Goal: Information Seeking & Learning: Compare options

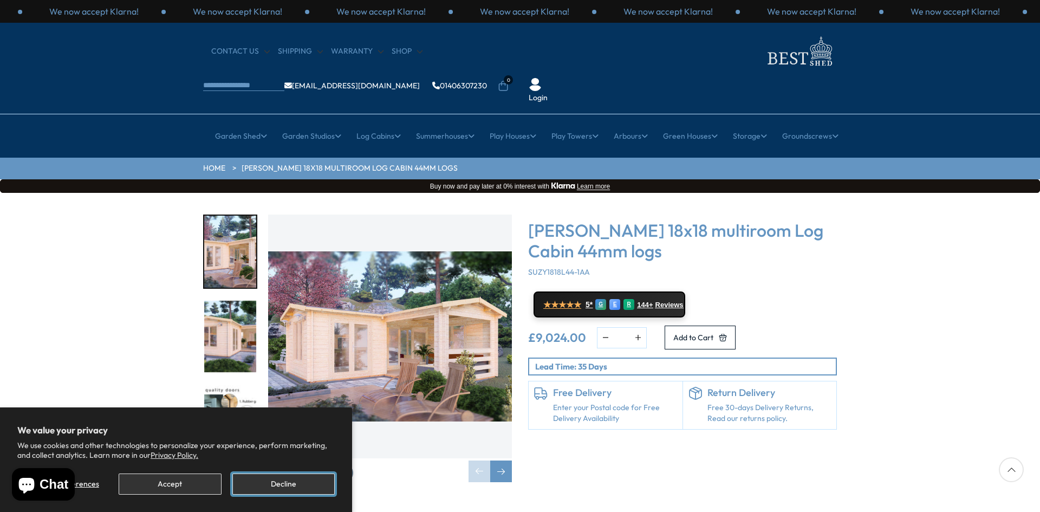
click at [272, 480] on button "Decline" at bounding box center [283, 483] width 102 height 21
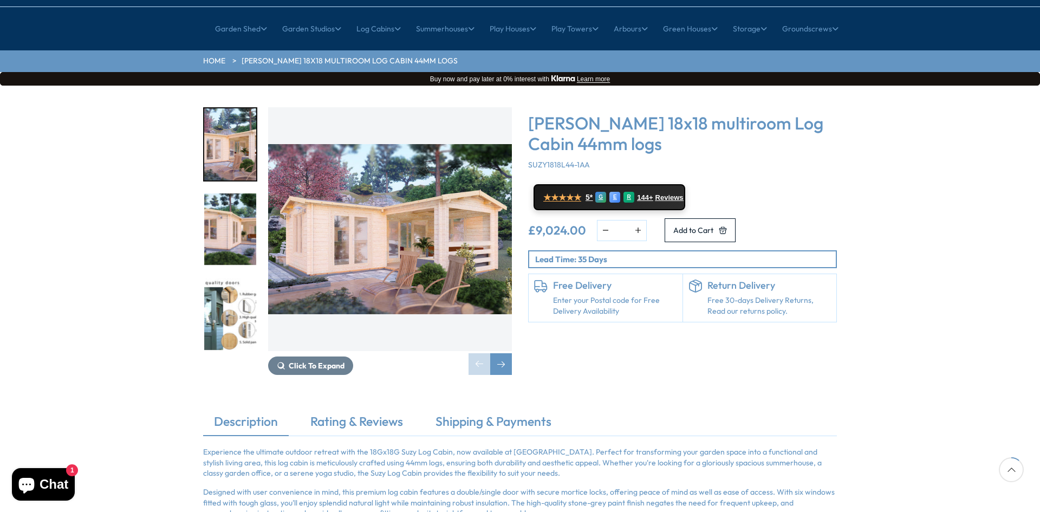
scroll to position [108, 0]
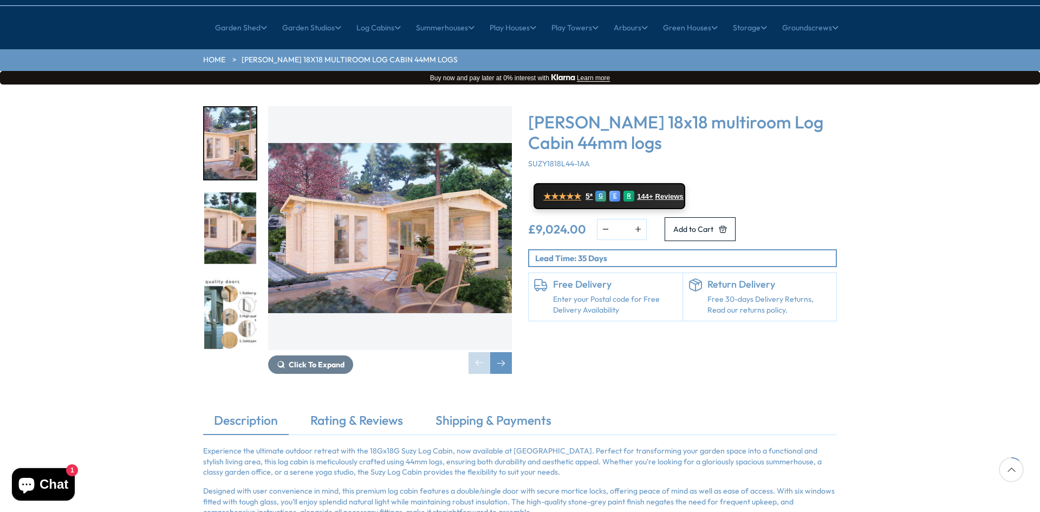
click at [242, 111] on img "1 / 7" at bounding box center [230, 143] width 52 height 72
click at [225, 192] on img "2 / 7" at bounding box center [230, 228] width 52 height 72
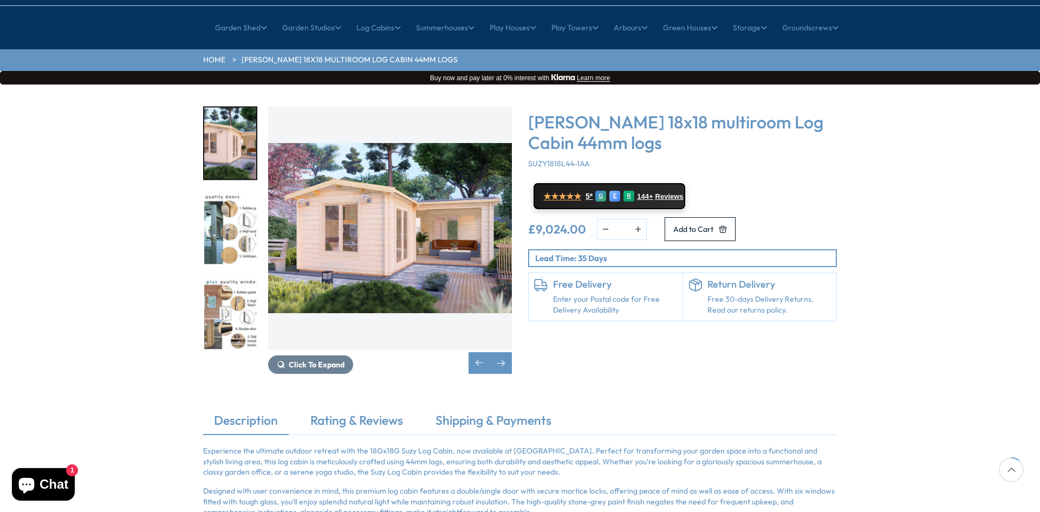
click at [237, 277] on img "4 / 7" at bounding box center [230, 313] width 52 height 72
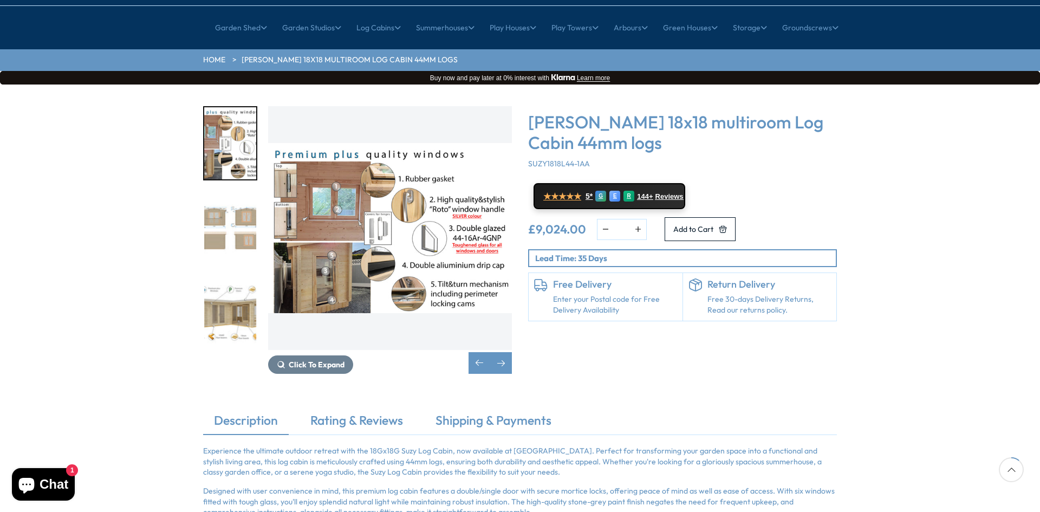
click at [217, 199] on img "5 / 7" at bounding box center [230, 228] width 52 height 72
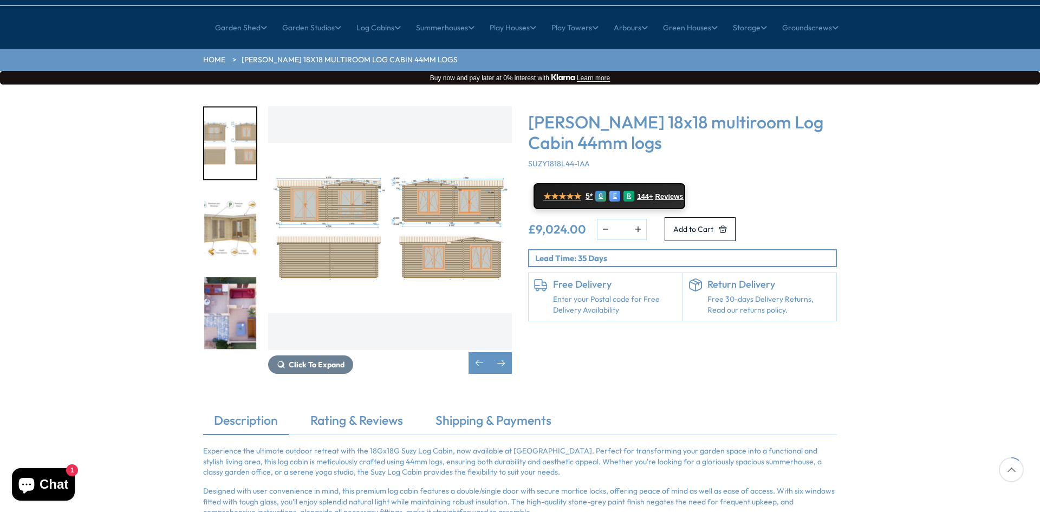
click at [232, 277] on img "7 / 7" at bounding box center [230, 313] width 52 height 72
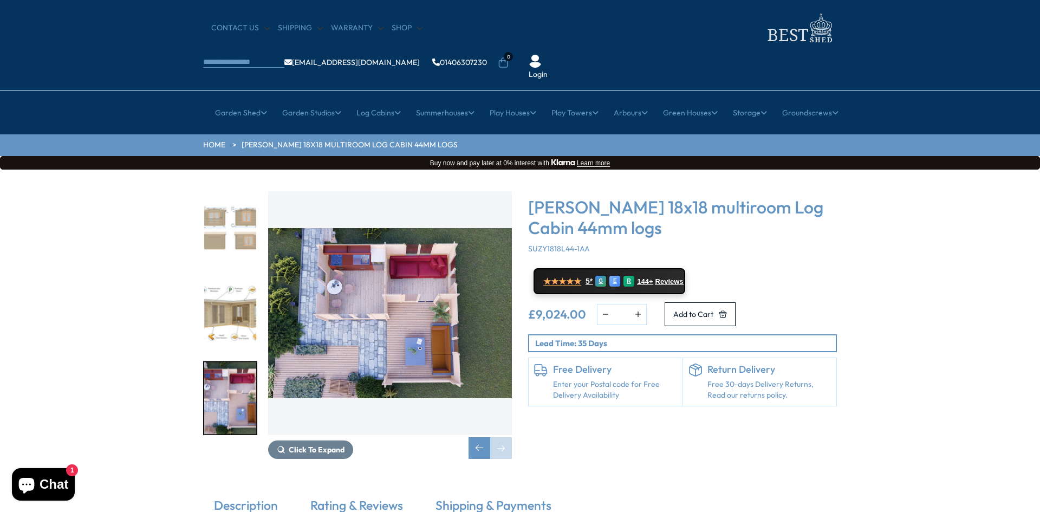
scroll to position [0, 0]
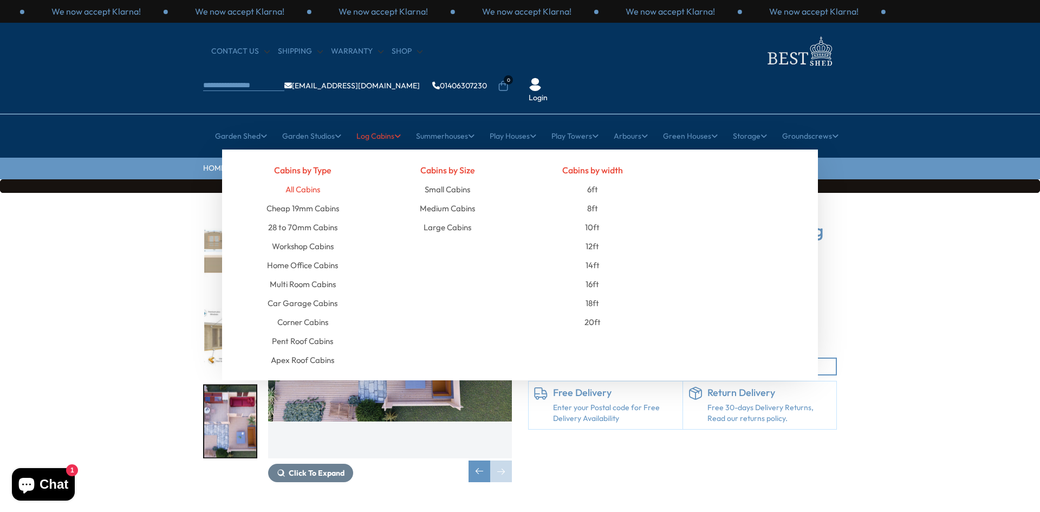
click at [308, 180] on link "All Cabins" at bounding box center [302, 189] width 35 height 19
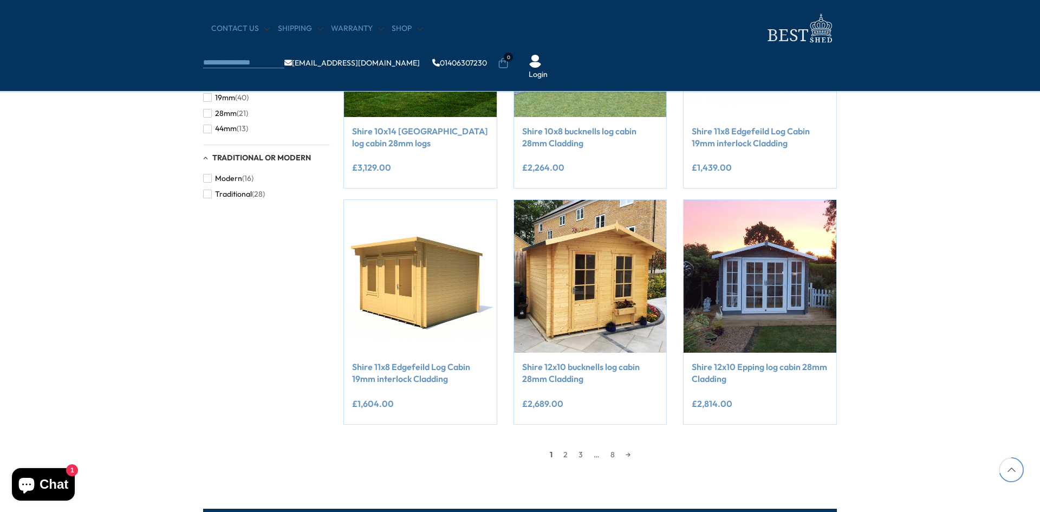
scroll to position [845, 0]
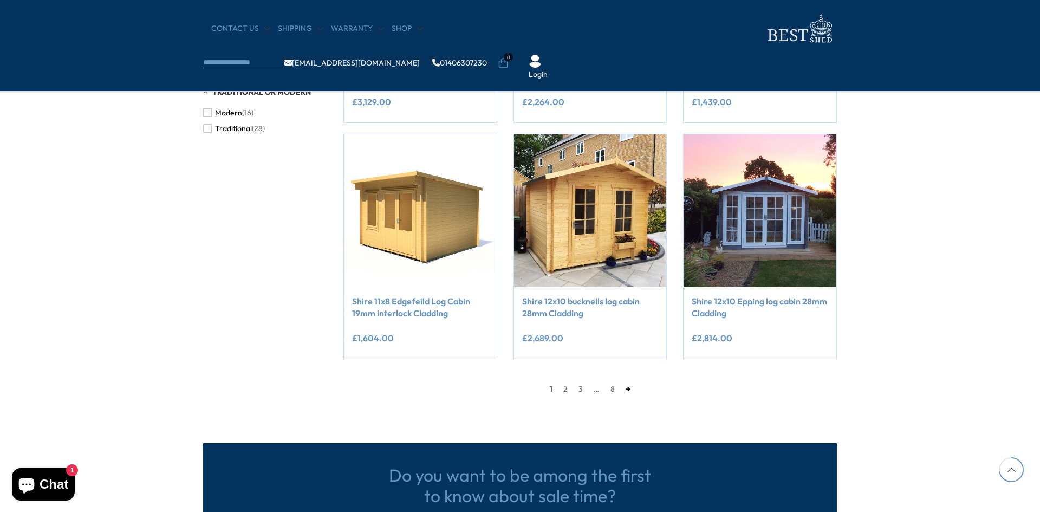
click at [629, 389] on link "→" at bounding box center [628, 389] width 16 height 16
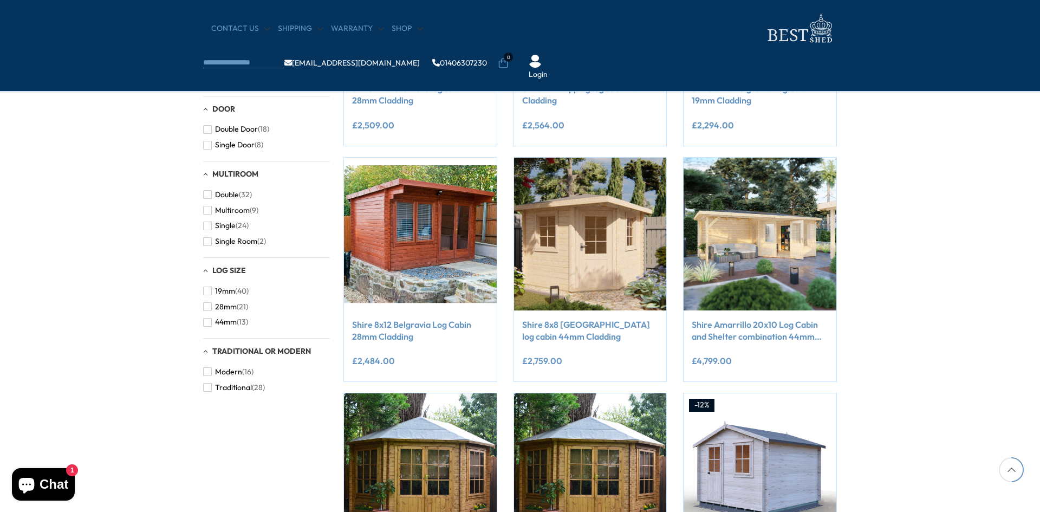
scroll to position [596, 0]
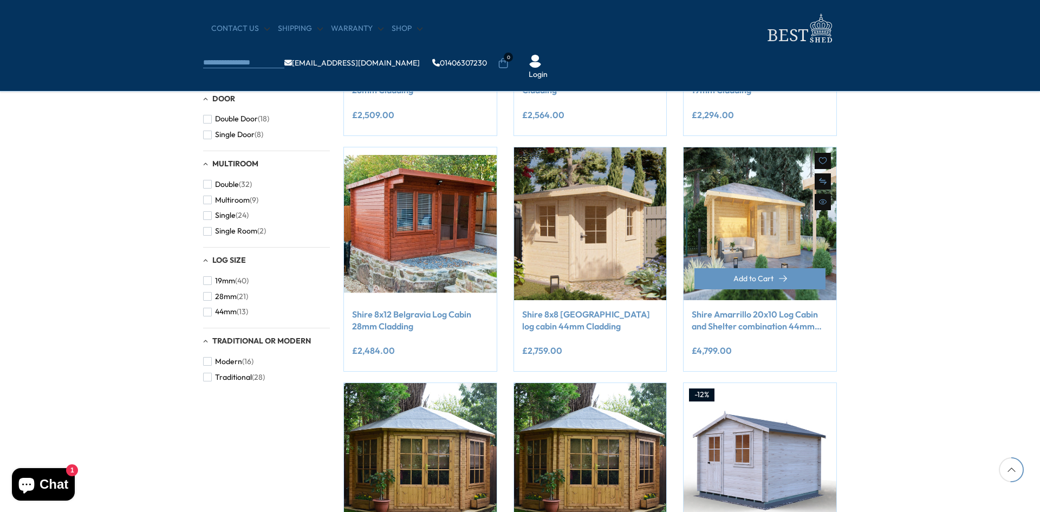
click at [794, 233] on img at bounding box center [760, 223] width 153 height 153
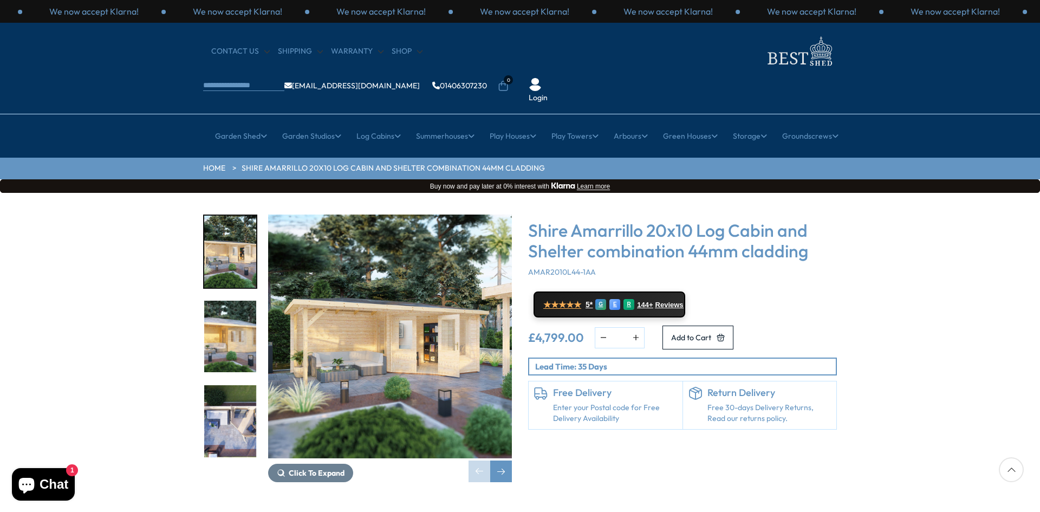
click at [439, 282] on img "1 / 8" at bounding box center [390, 336] width 244 height 244
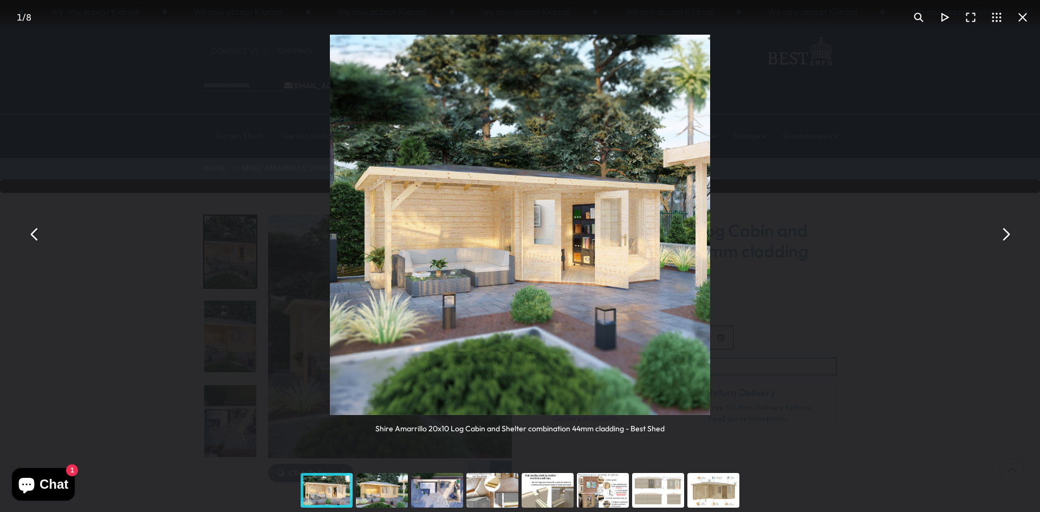
click at [1005, 232] on button "You can close this modal content with the ESC key" at bounding box center [1005, 235] width 26 height 26
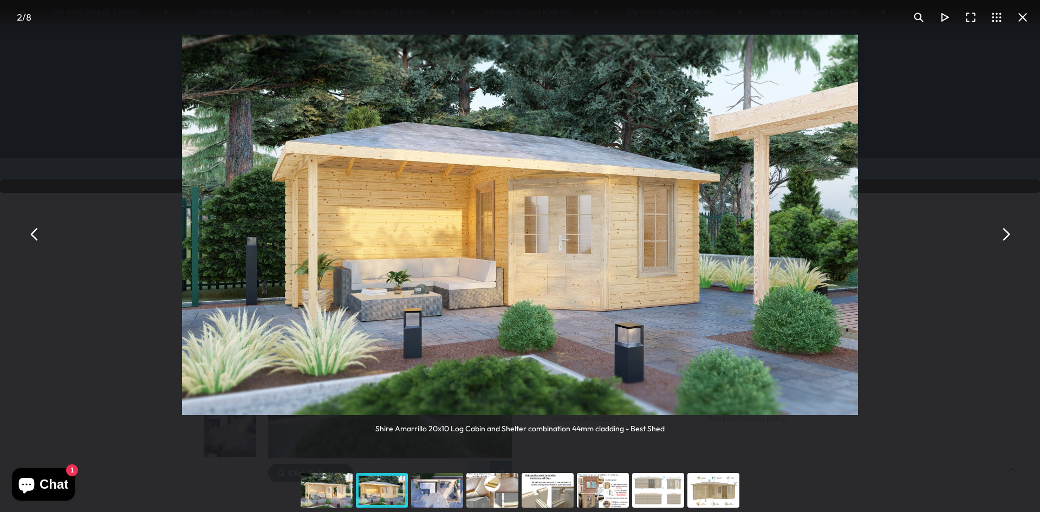
click at [1005, 232] on button "You can close this modal content with the ESC key" at bounding box center [1005, 235] width 26 height 26
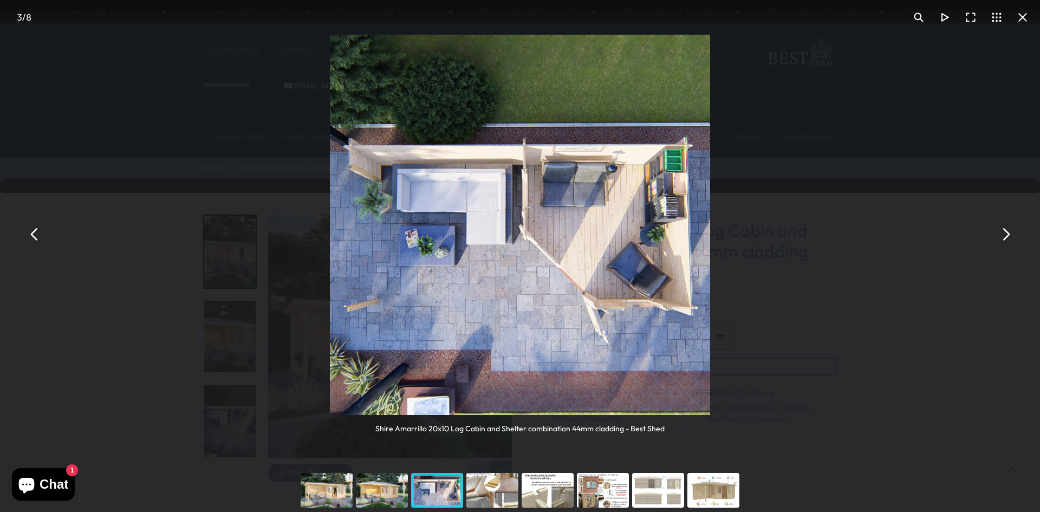
click at [1005, 232] on button "You can close this modal content with the ESC key" at bounding box center [1005, 235] width 26 height 26
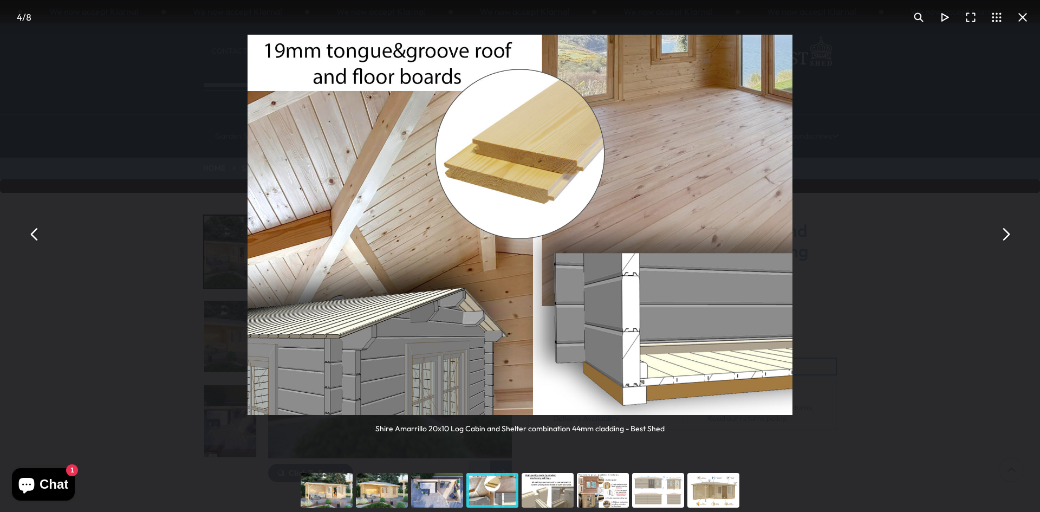
click at [1005, 232] on button "You can close this modal content with the ESC key" at bounding box center [1005, 235] width 26 height 26
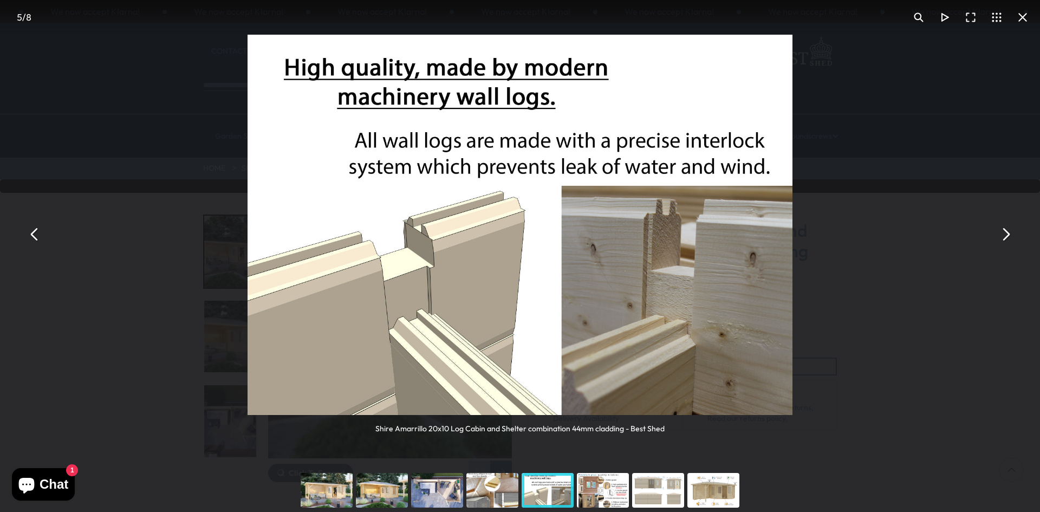
click at [1005, 232] on button "You can close this modal content with the ESC key" at bounding box center [1005, 235] width 26 height 26
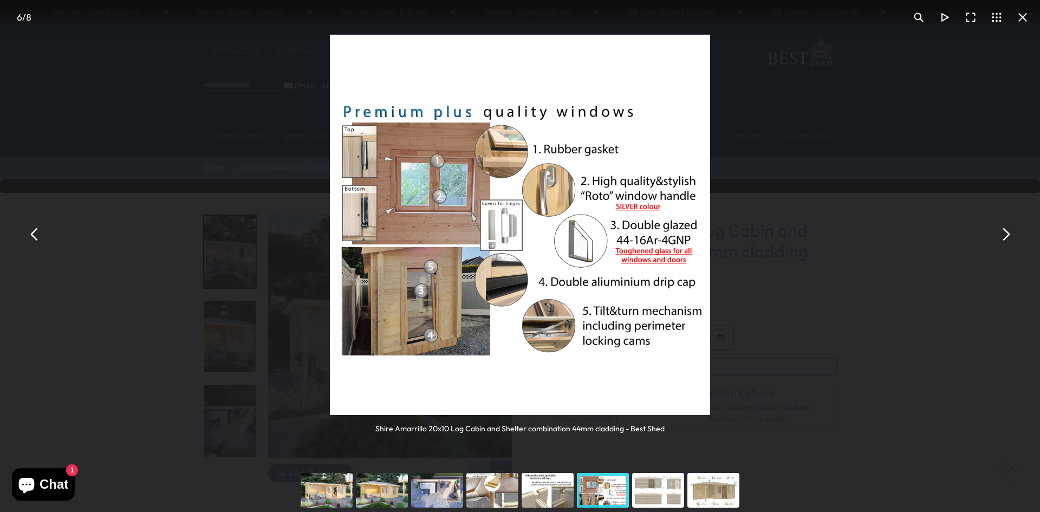
click at [1005, 232] on button "You can close this modal content with the ESC key" at bounding box center [1005, 235] width 26 height 26
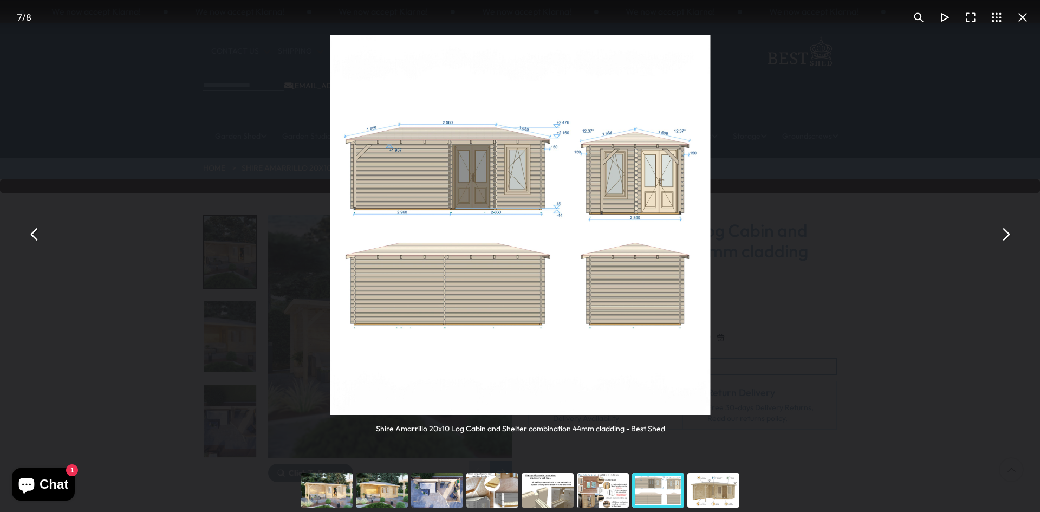
click at [1005, 232] on button "You can close this modal content with the ESC key" at bounding box center [1005, 235] width 26 height 26
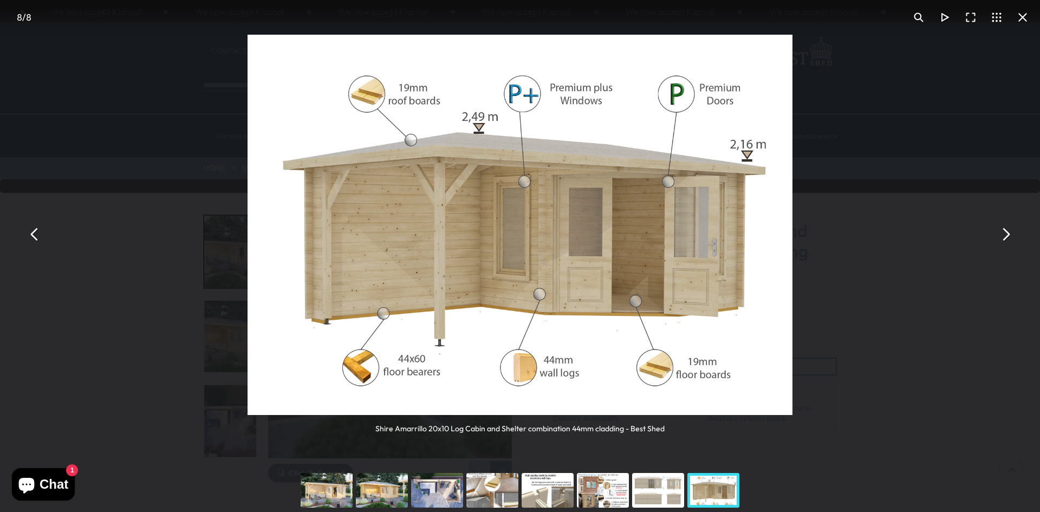
click at [1005, 232] on button "You can close this modal content with the ESC key" at bounding box center [1005, 235] width 26 height 26
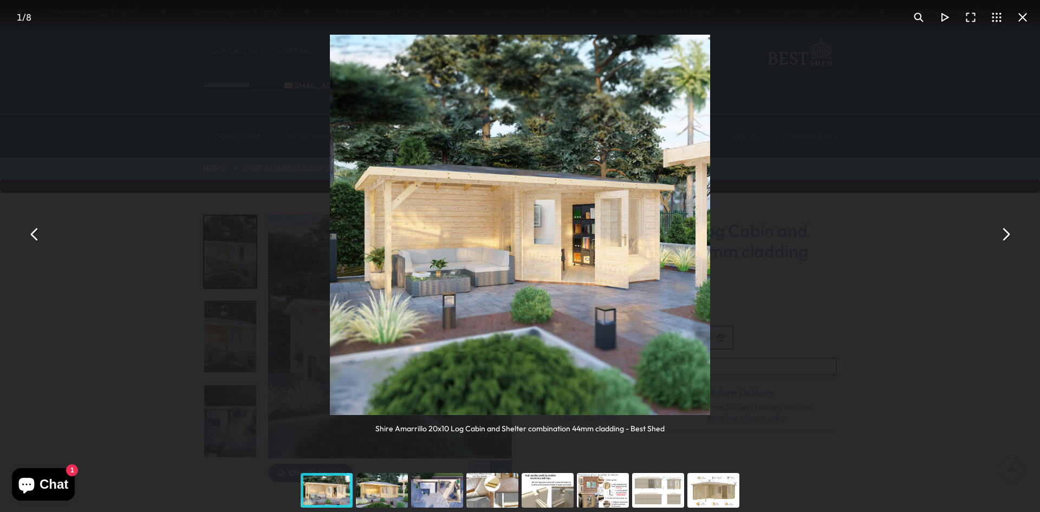
click at [1020, 16] on button "You can close this modal content with the ESC key" at bounding box center [1023, 17] width 26 height 26
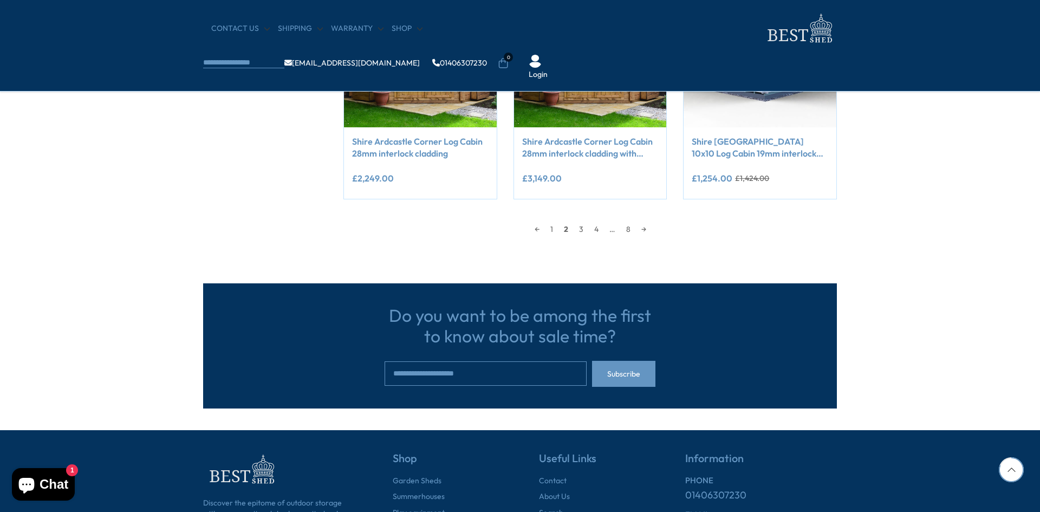
scroll to position [1015, 0]
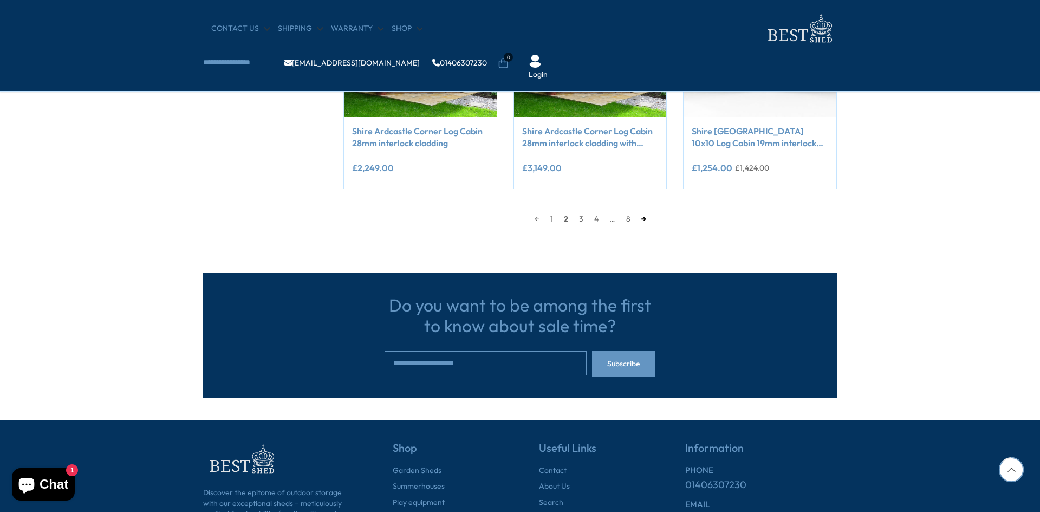
click at [646, 217] on link "→" at bounding box center [644, 219] width 16 height 16
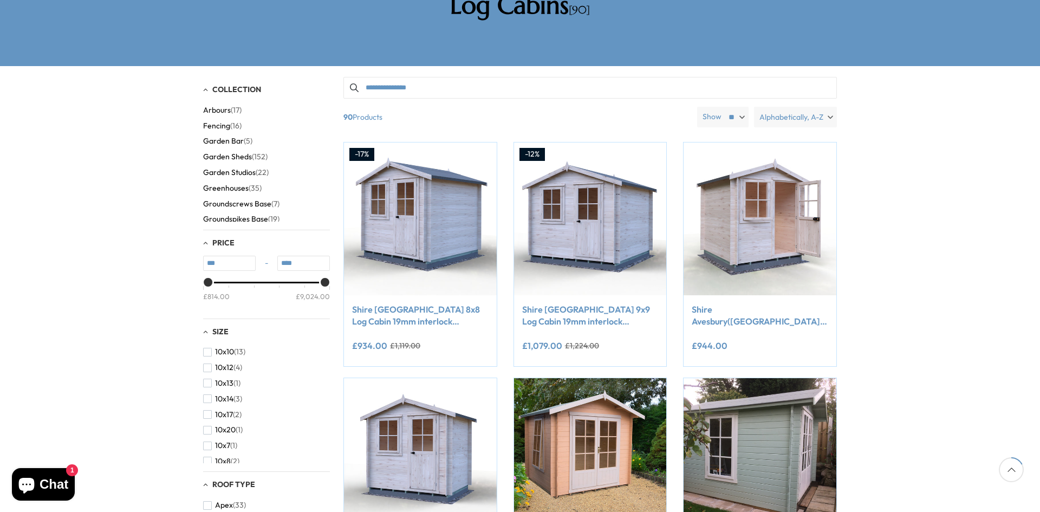
scroll to position [206, 0]
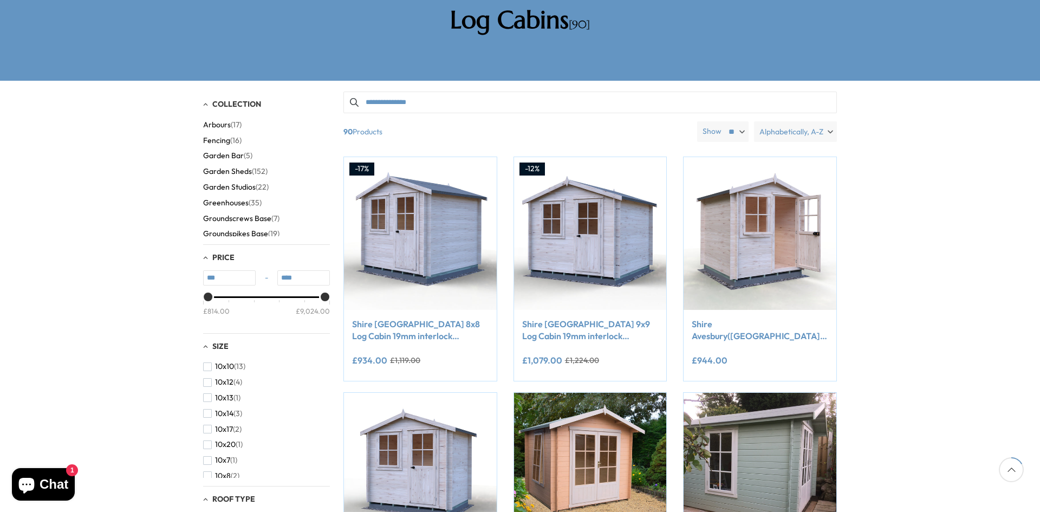
click at [743, 121] on select "** ** **" at bounding box center [735, 131] width 25 height 21
select select "**"
click at [723, 121] on select "** ** **" at bounding box center [735, 131] width 25 height 21
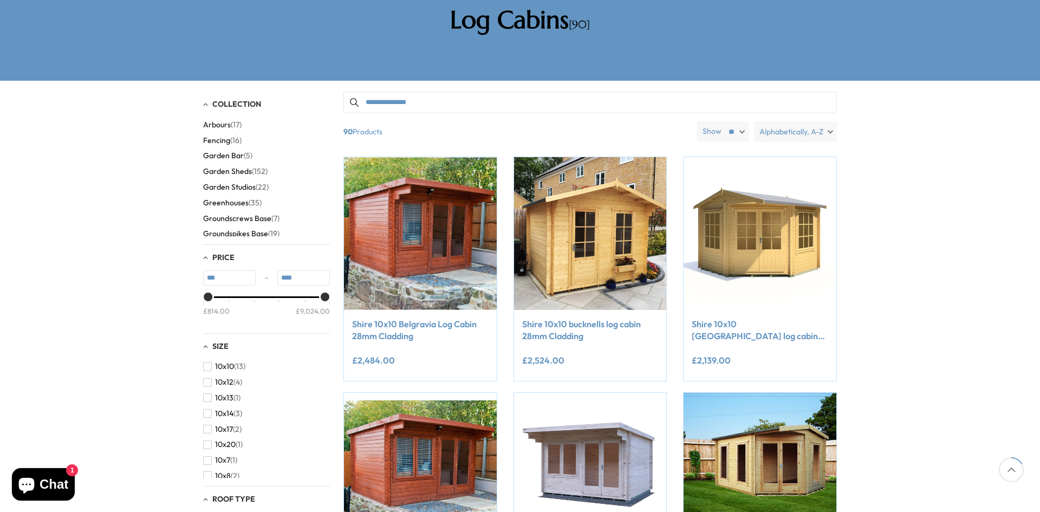
click at [831, 121] on label "Alphabetically, A-Z" at bounding box center [795, 131] width 83 height 21
click at [763, 150] on span "Price, low to high" at bounding box center [777, 158] width 119 height 16
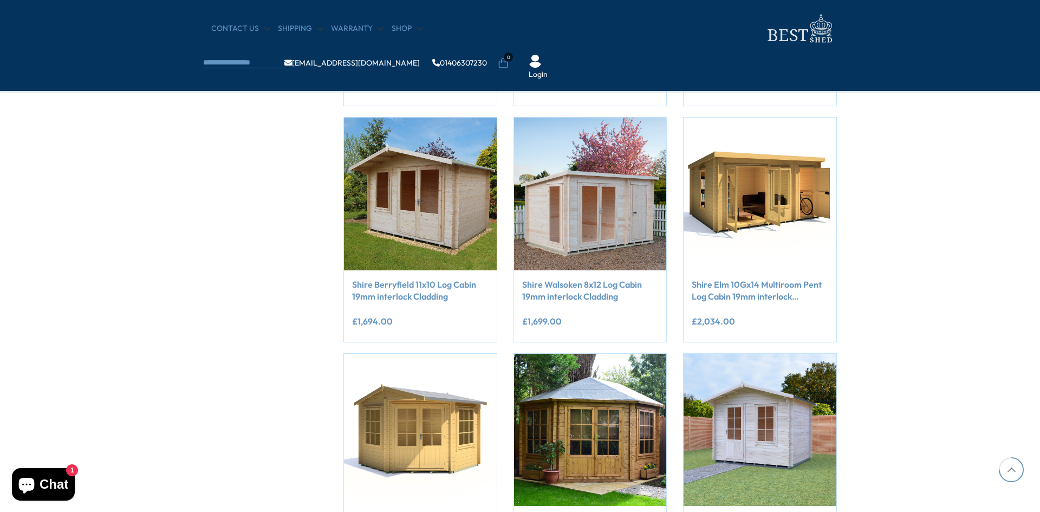
scroll to position [3001, 0]
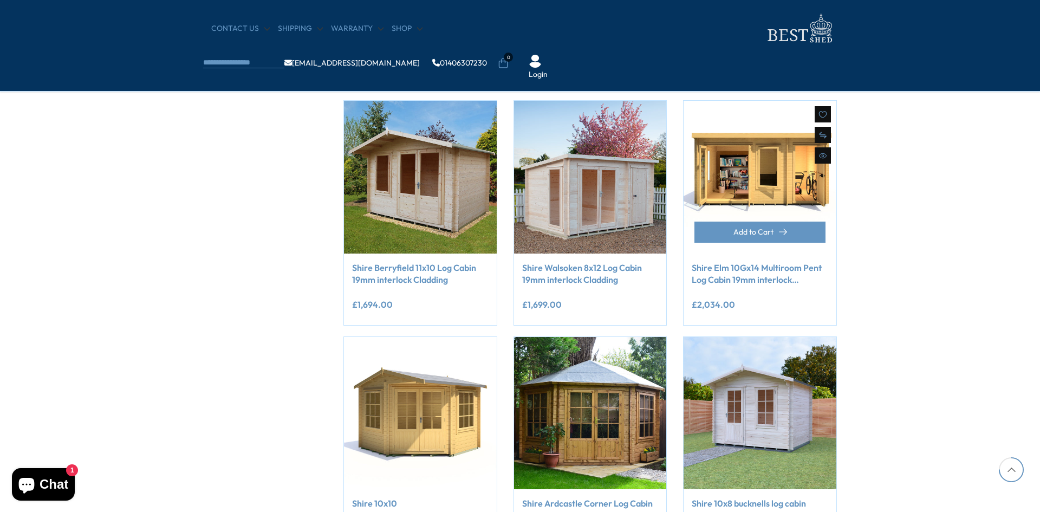
click at [781, 172] on img at bounding box center [760, 177] width 153 height 153
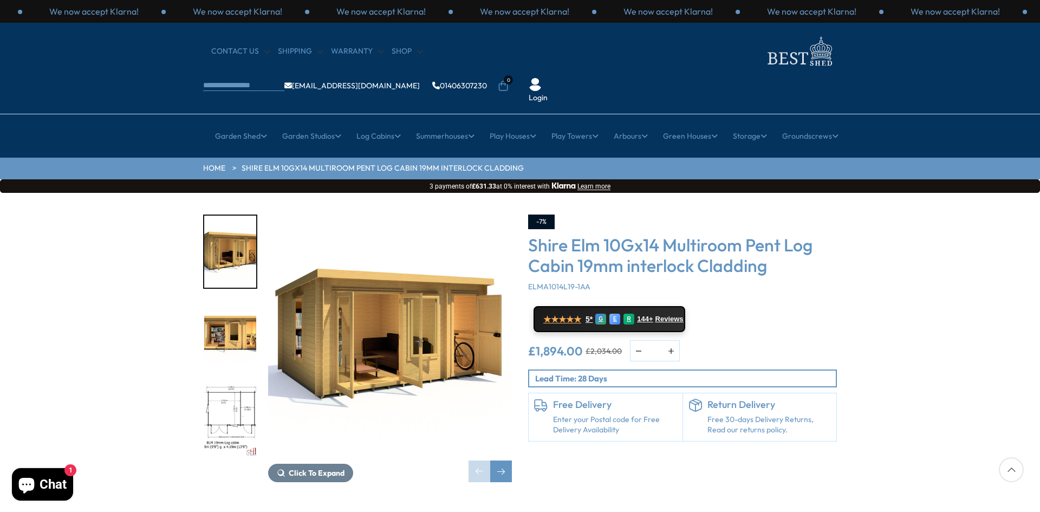
click at [381, 317] on img "1 / 11" at bounding box center [390, 336] width 244 height 244
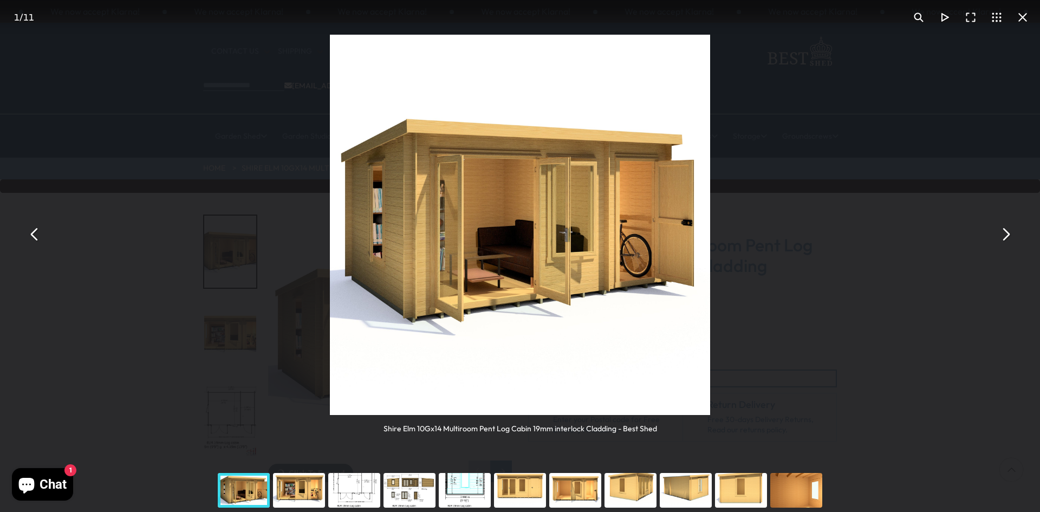
click at [1004, 230] on button "You can close this modal content with the ESC key" at bounding box center [1005, 235] width 26 height 26
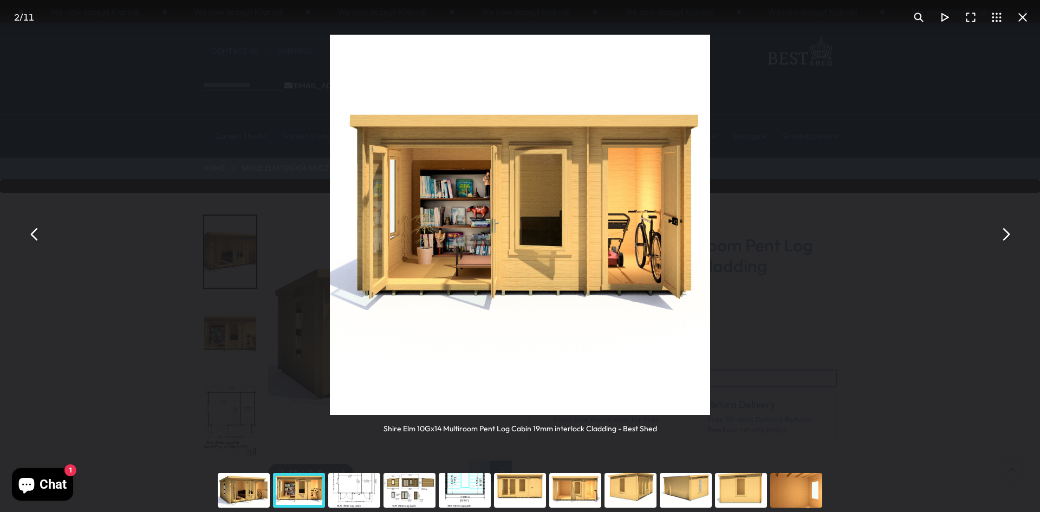
click at [1004, 230] on button "You can close this modal content with the ESC key" at bounding box center [1005, 235] width 26 height 26
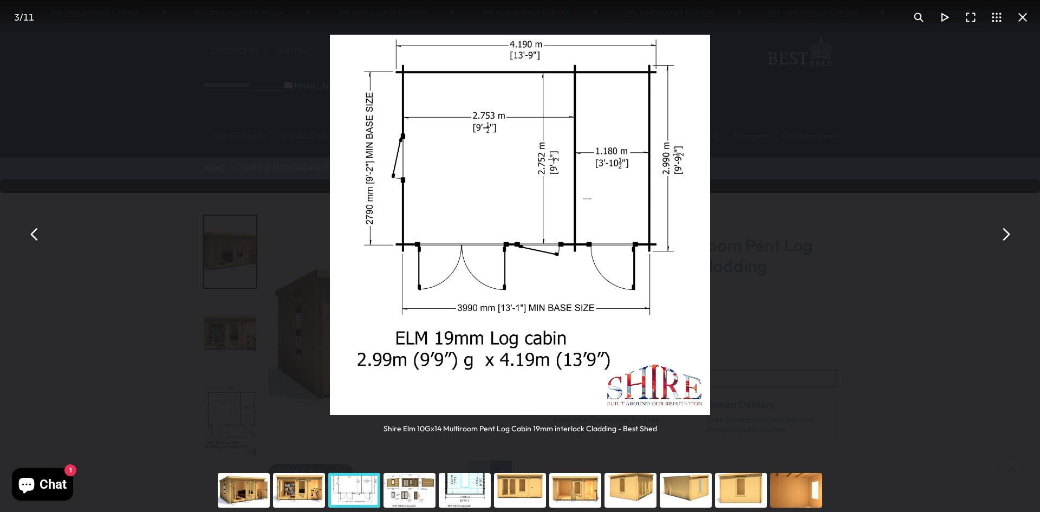
click at [1004, 230] on button "You can close this modal content with the ESC key" at bounding box center [1005, 235] width 26 height 26
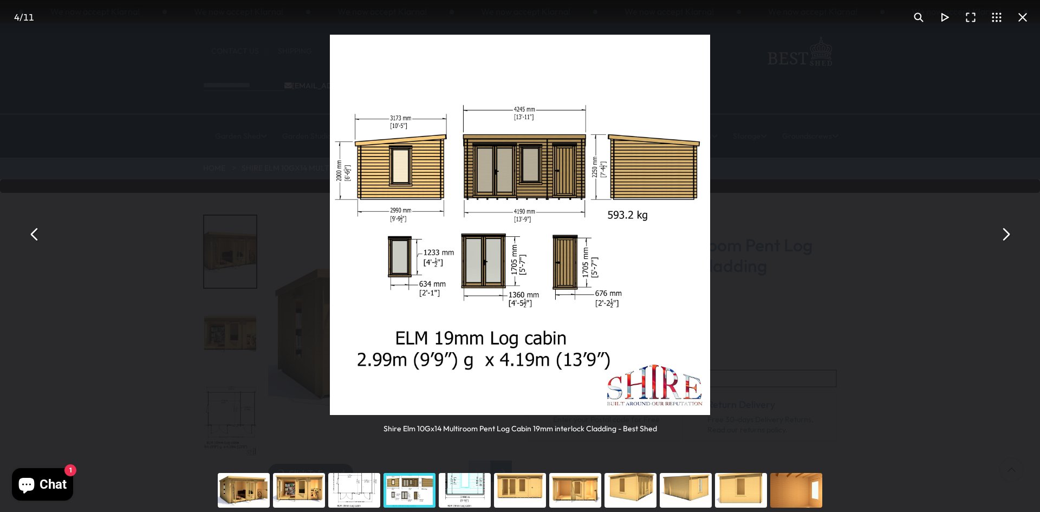
click at [1004, 230] on button "You can close this modal content with the ESC key" at bounding box center [1005, 235] width 26 height 26
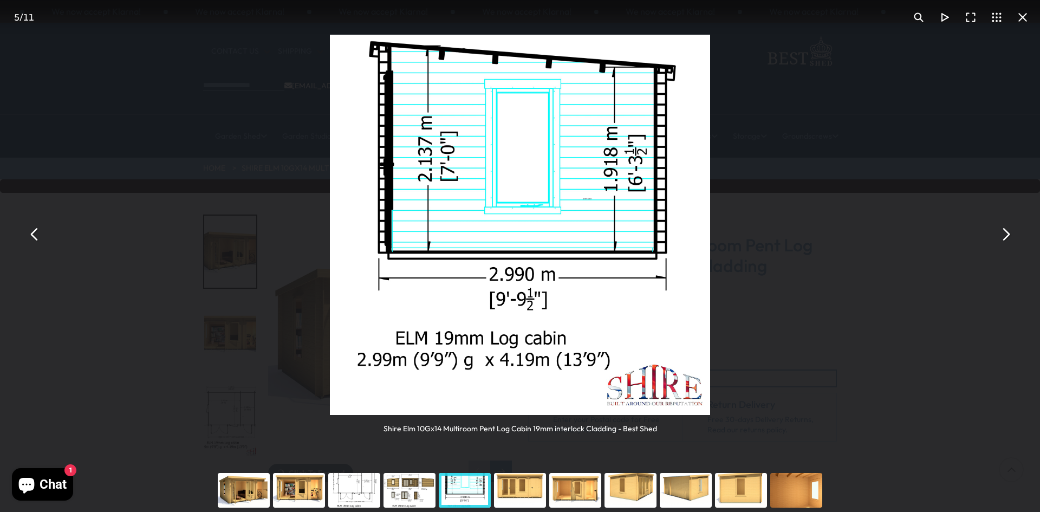
click at [1004, 230] on button "You can close this modal content with the ESC key" at bounding box center [1005, 235] width 26 height 26
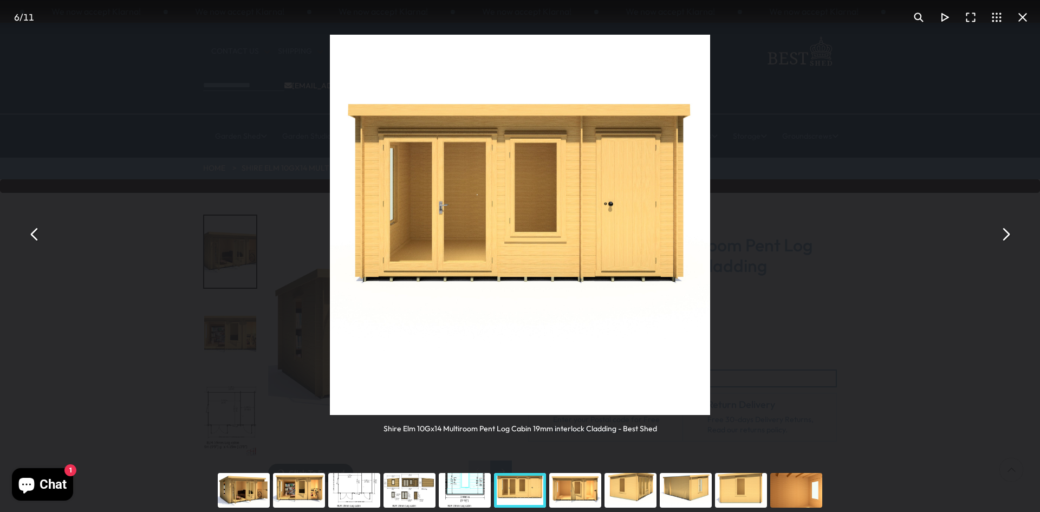
click at [1004, 230] on button "You can close this modal content with the ESC key" at bounding box center [1005, 235] width 26 height 26
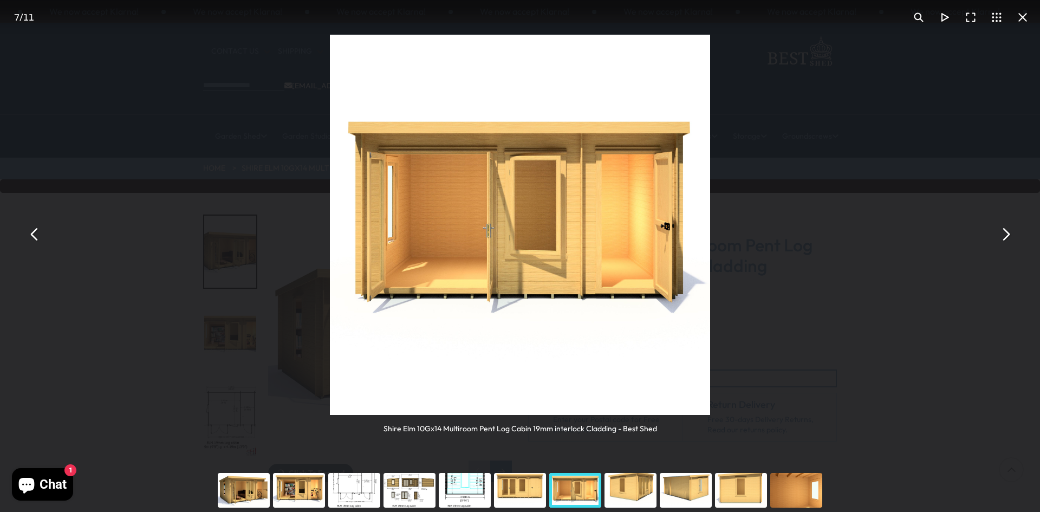
click at [1004, 230] on button "You can close this modal content with the ESC key" at bounding box center [1005, 235] width 26 height 26
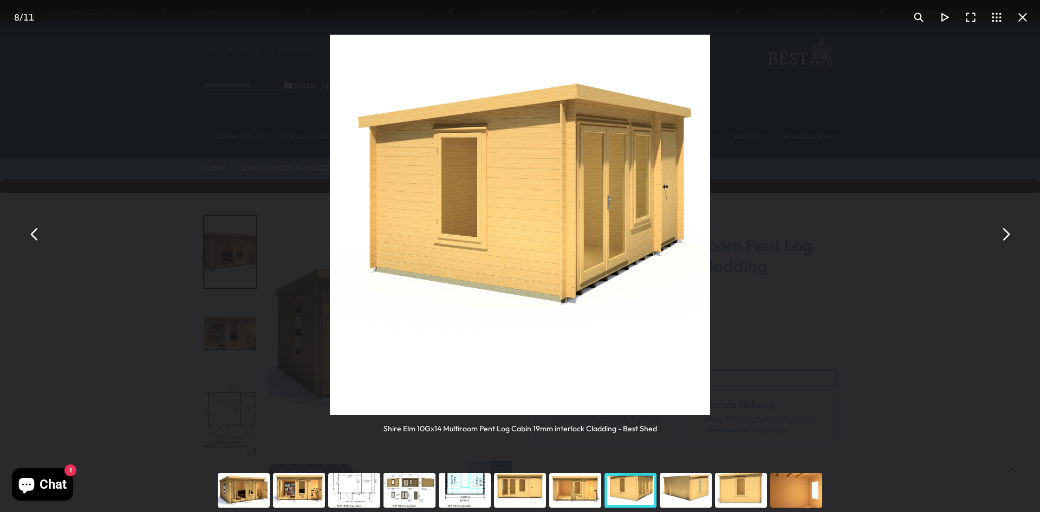
click at [1004, 230] on button "You can close this modal content with the ESC key" at bounding box center [1005, 235] width 26 height 26
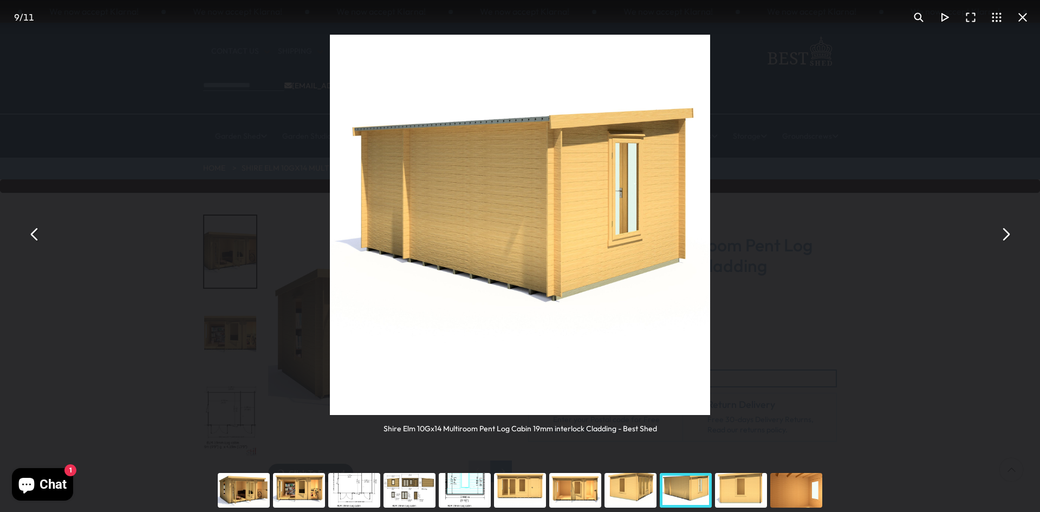
click at [1004, 230] on button "You can close this modal content with the ESC key" at bounding box center [1005, 235] width 26 height 26
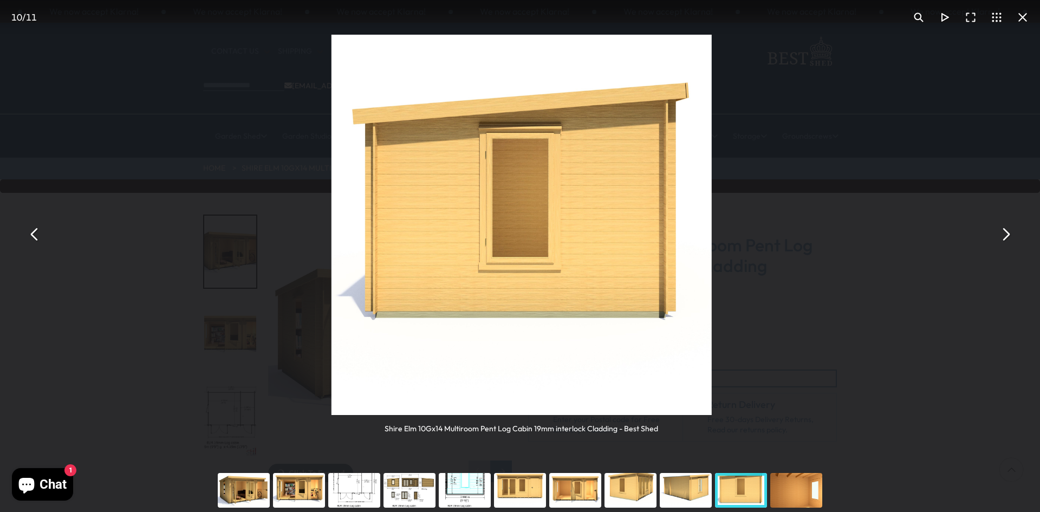
click at [1004, 230] on button "You can close this modal content with the ESC key" at bounding box center [1005, 235] width 26 height 26
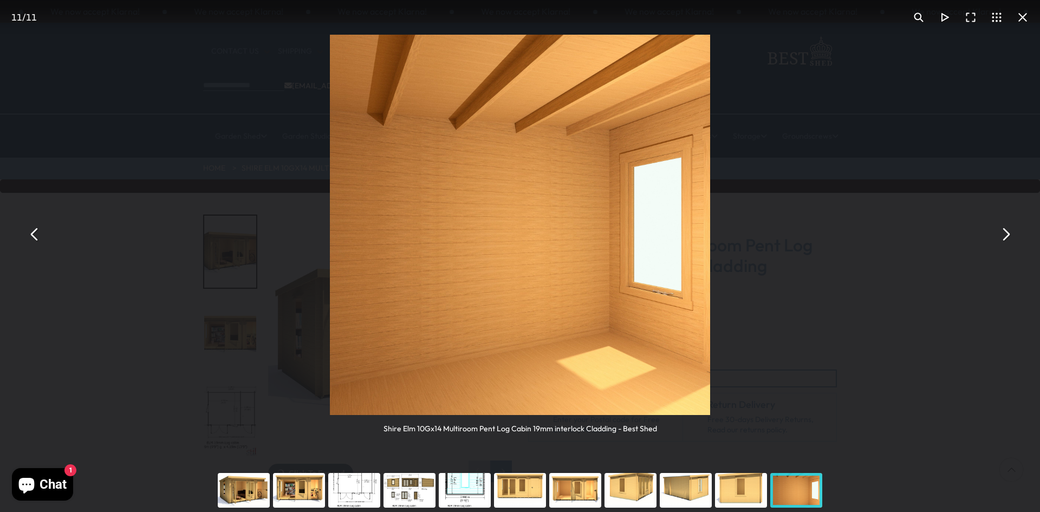
click at [1004, 230] on button "You can close this modal content with the ESC key" at bounding box center [1005, 235] width 26 height 26
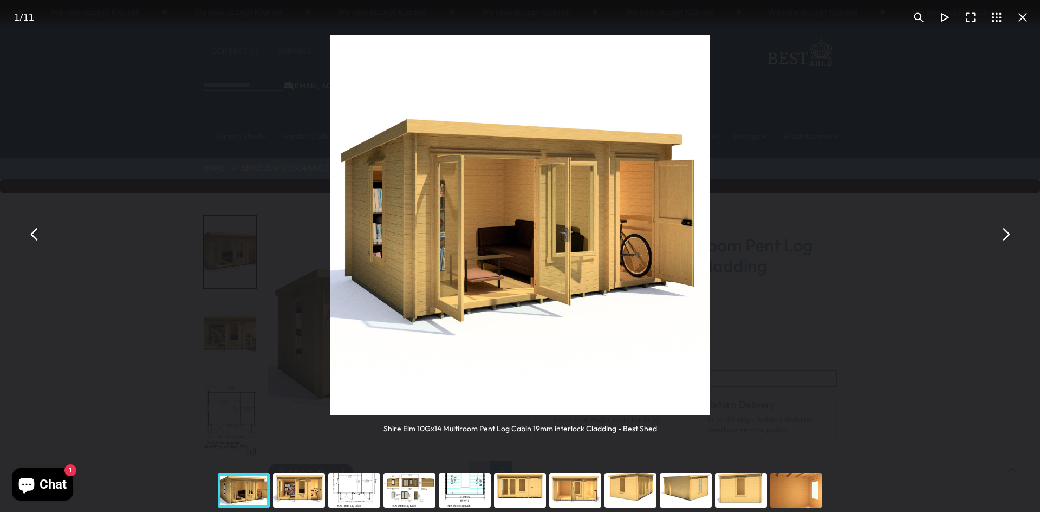
click at [1004, 230] on button "You can close this modal content with the ESC key" at bounding box center [1005, 235] width 26 height 26
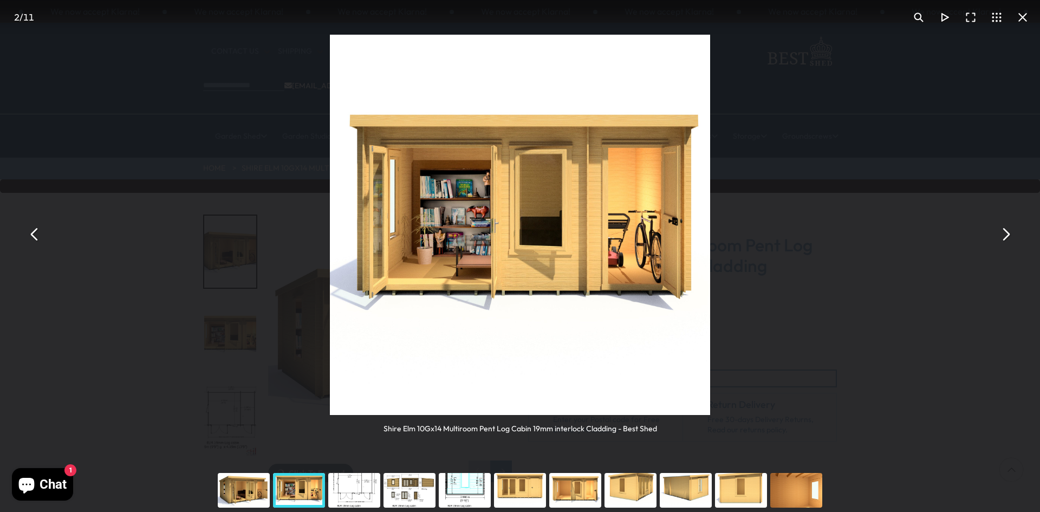
click at [1004, 230] on button "You can close this modal content with the ESC key" at bounding box center [1005, 235] width 26 height 26
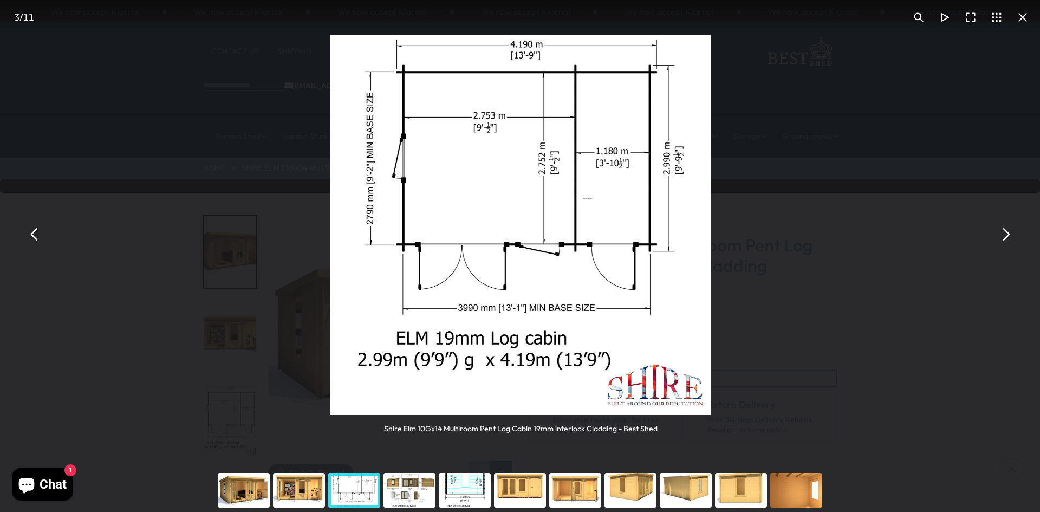
click at [1004, 230] on button "You can close this modal content with the ESC key" at bounding box center [1005, 235] width 26 height 26
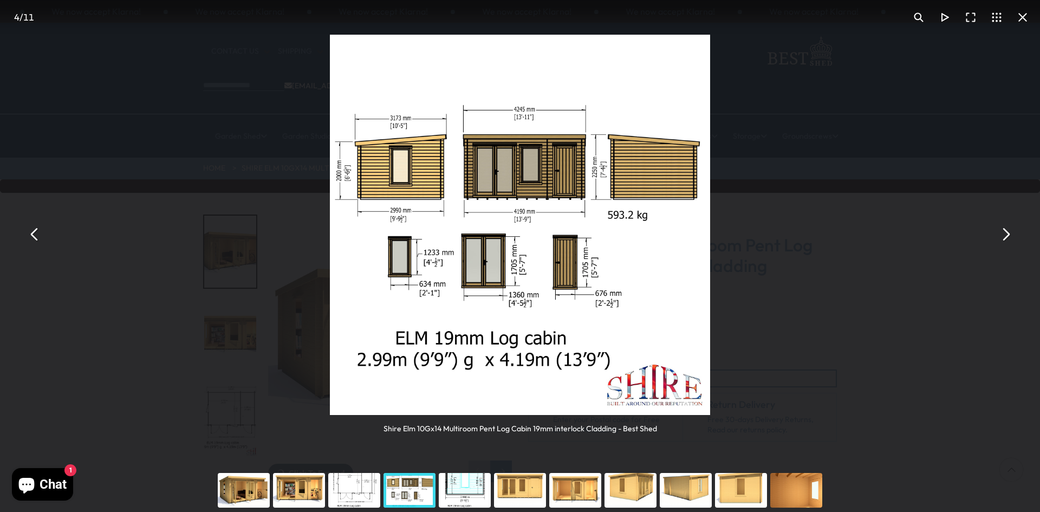
click at [1022, 16] on button "You can close this modal content with the ESC key" at bounding box center [1023, 17] width 26 height 26
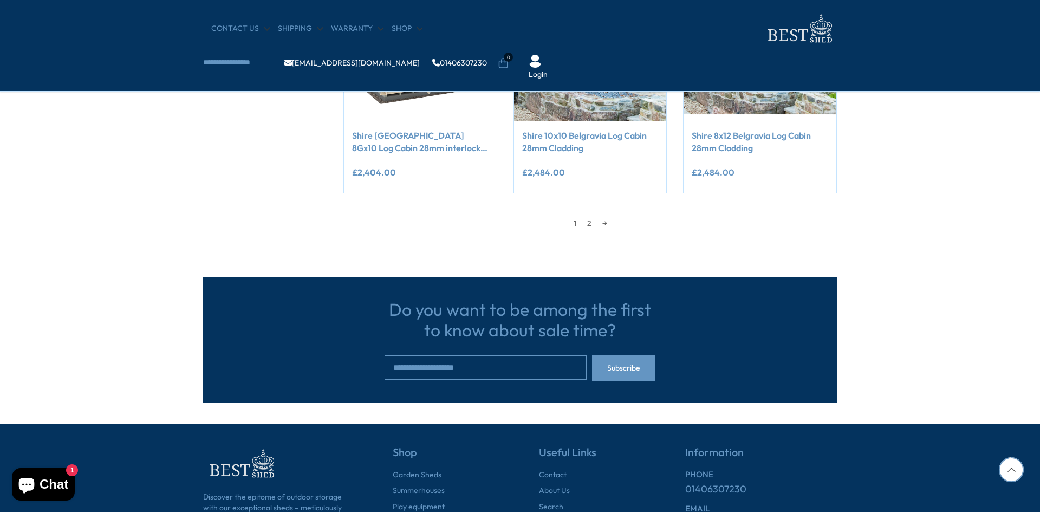
scroll to position [3846, 0]
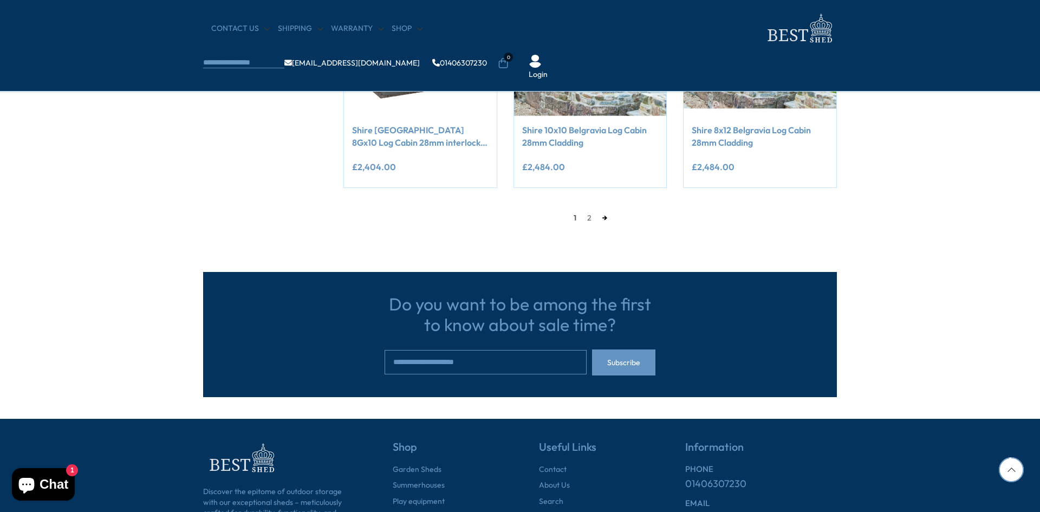
click at [605, 222] on link "→" at bounding box center [605, 218] width 16 height 16
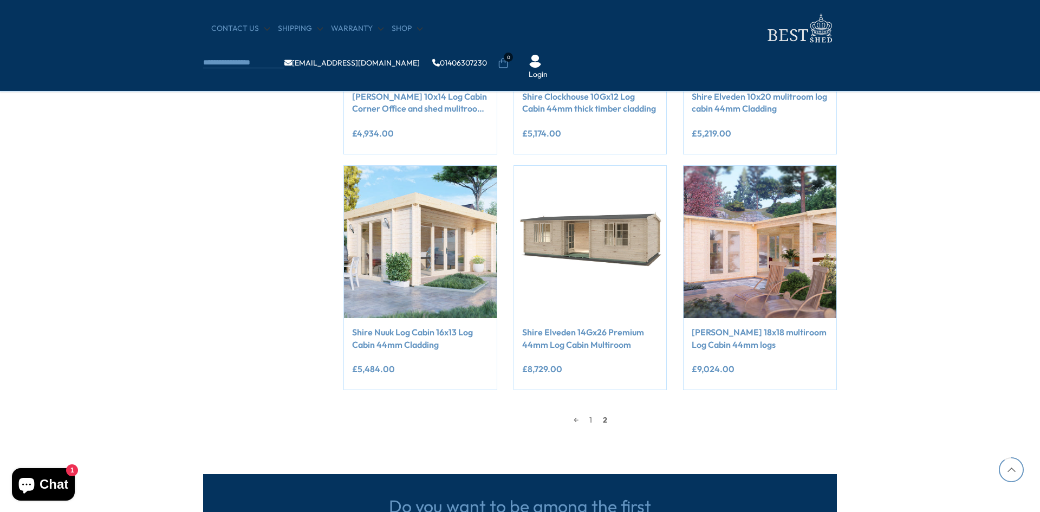
scroll to position [3175, 0]
